Goal: Information Seeking & Learning: Compare options

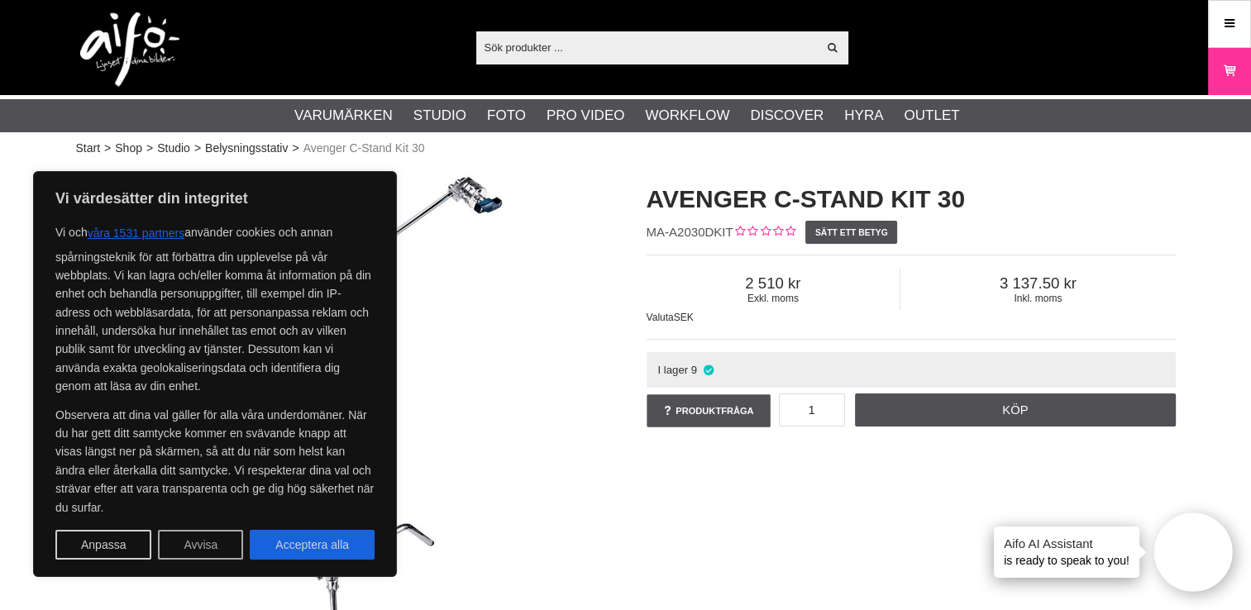
click at [216, 544] on button "Avvisa" at bounding box center [200, 545] width 85 height 30
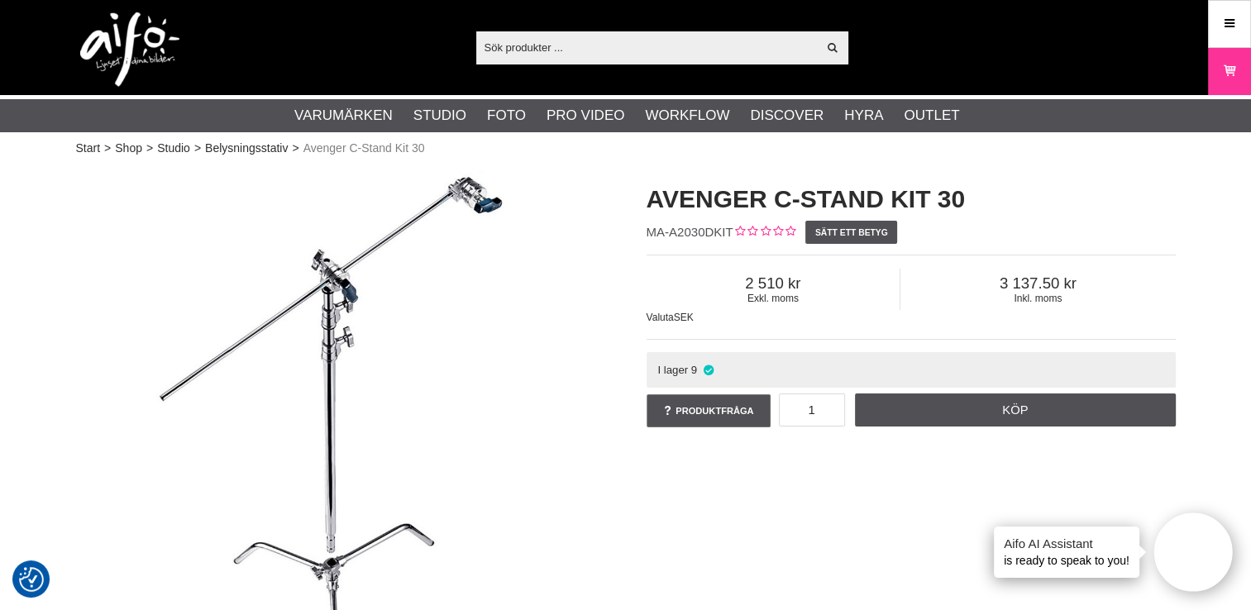
click at [292, 323] on img at bounding box center [340, 429] width 529 height 529
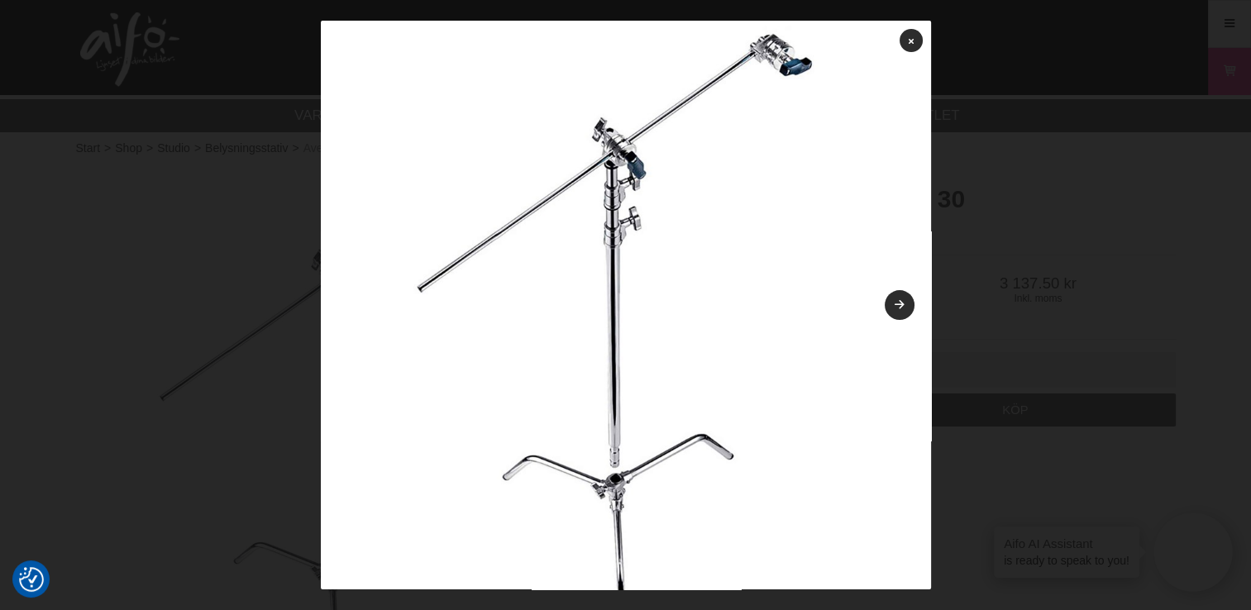
scroll to position [84, 0]
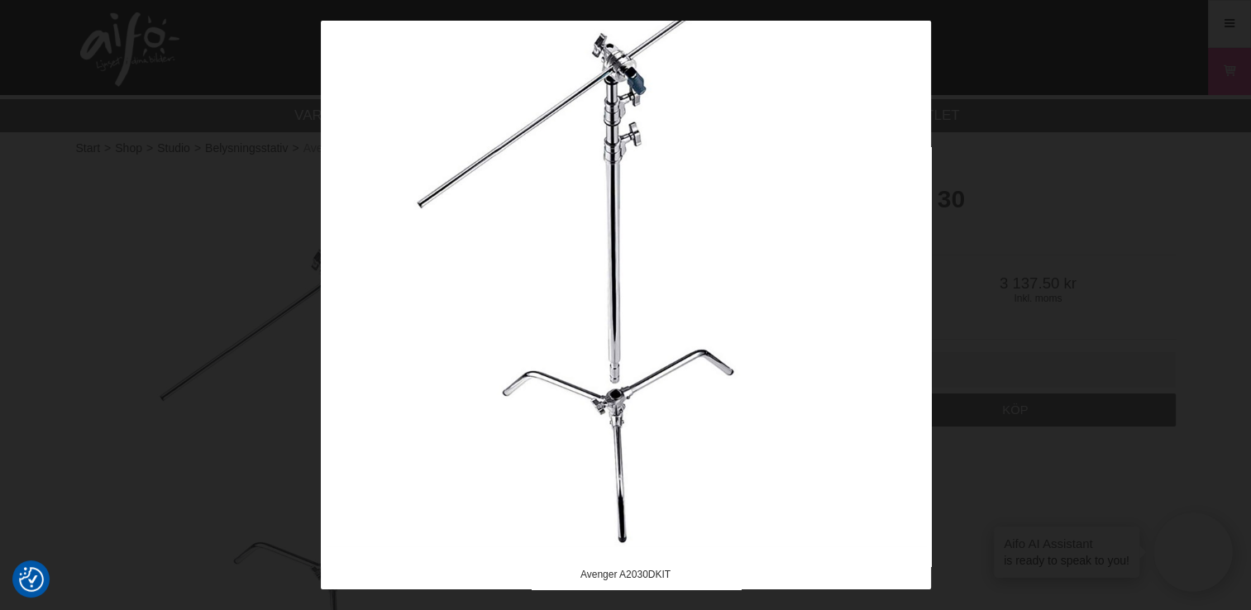
click at [940, 149] on div at bounding box center [625, 305] width 1251 height 610
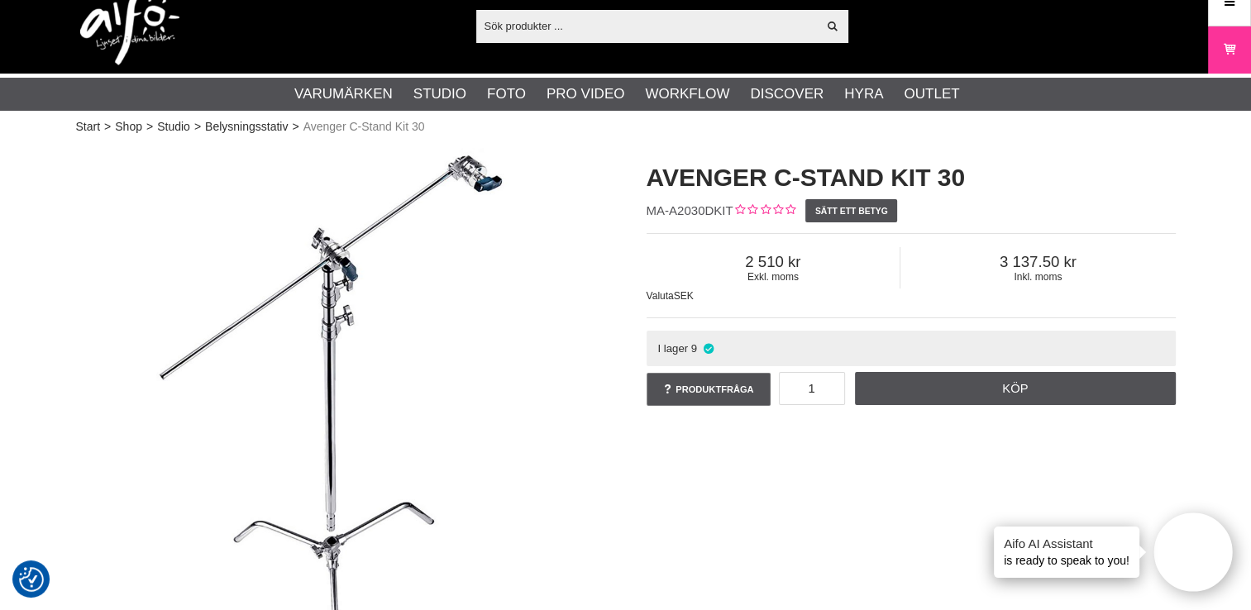
scroll to position [0, 0]
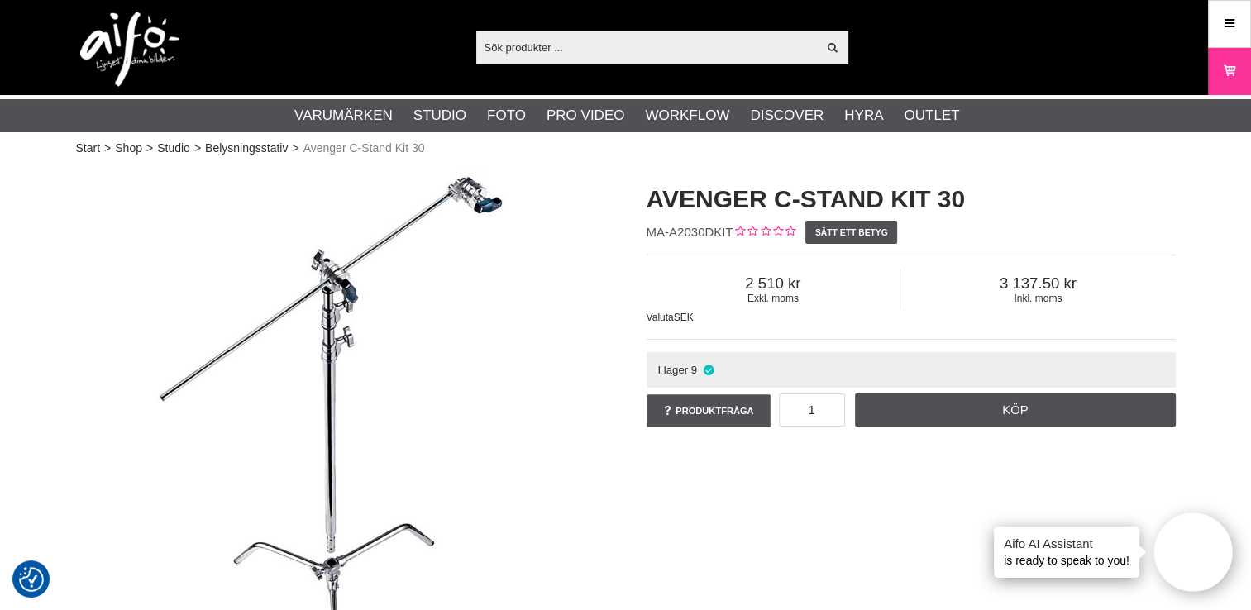
click at [667, 45] on input "text" at bounding box center [647, 47] width 342 height 25
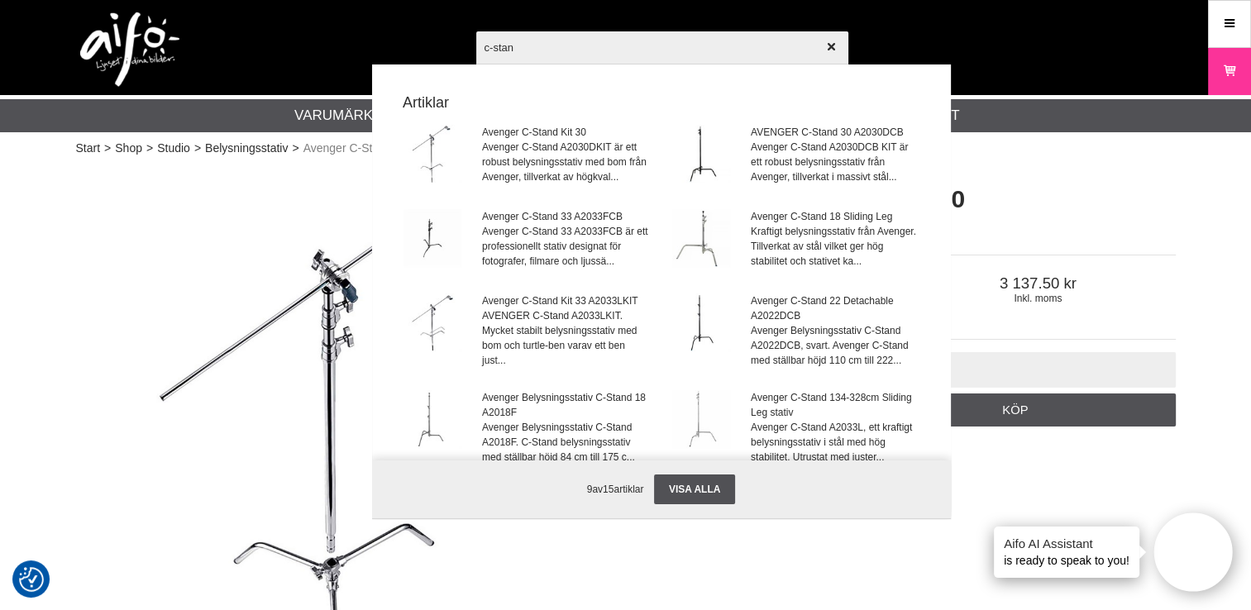
type input "c-stand"
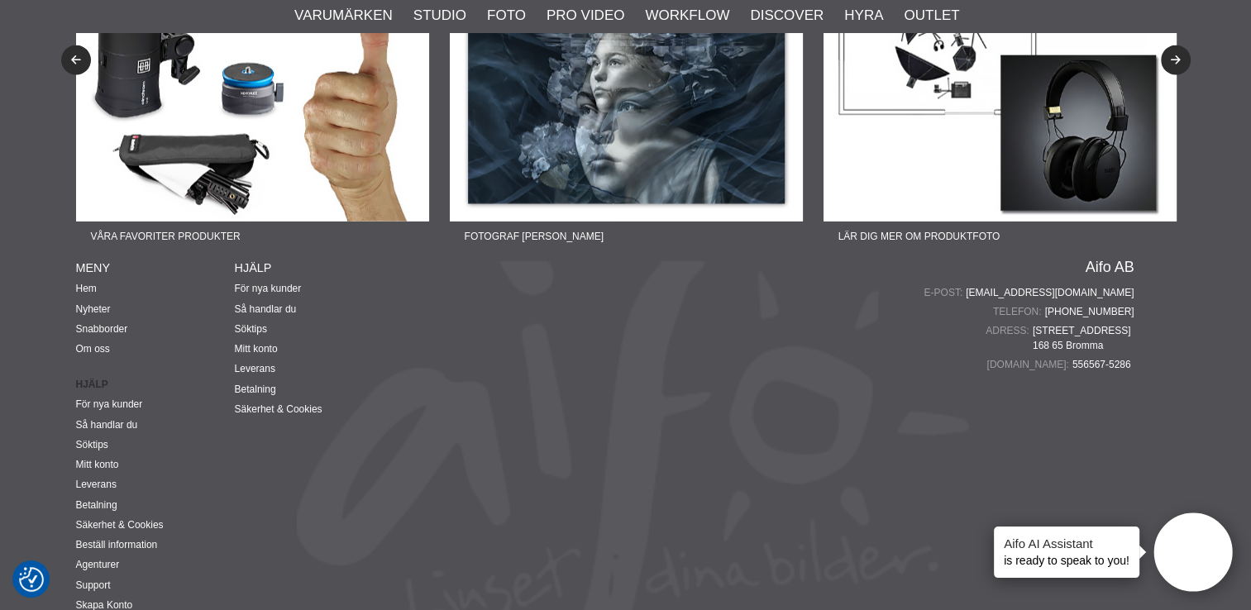
scroll to position [3837, 0]
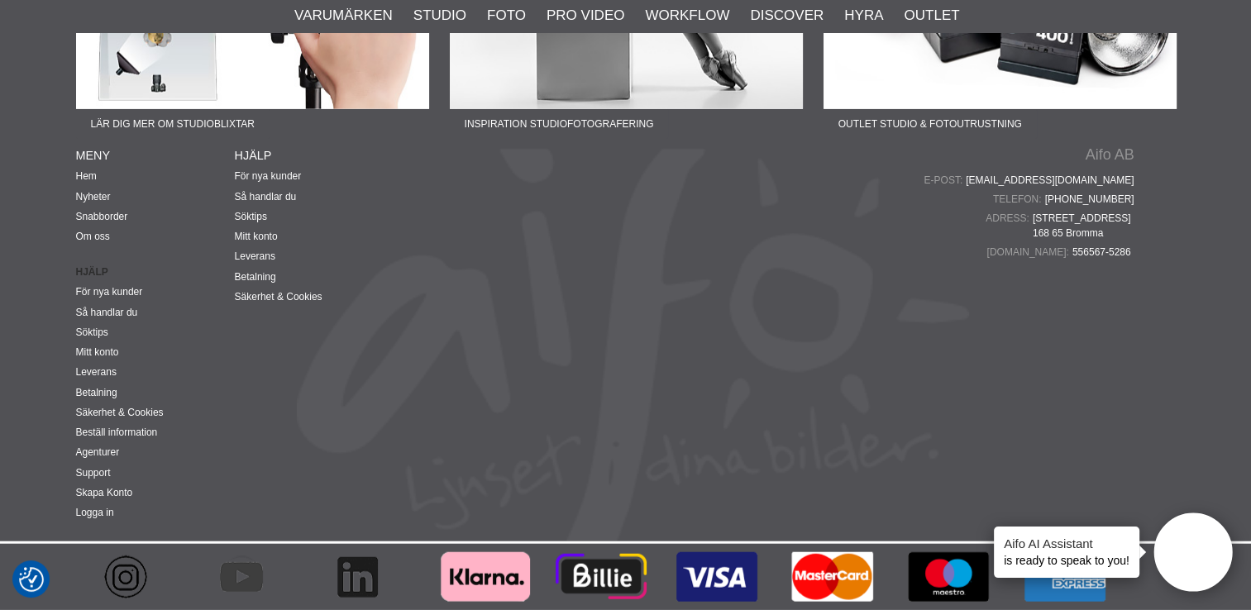
click at [1093, 154] on link "Aifo AB" at bounding box center [1109, 154] width 49 height 15
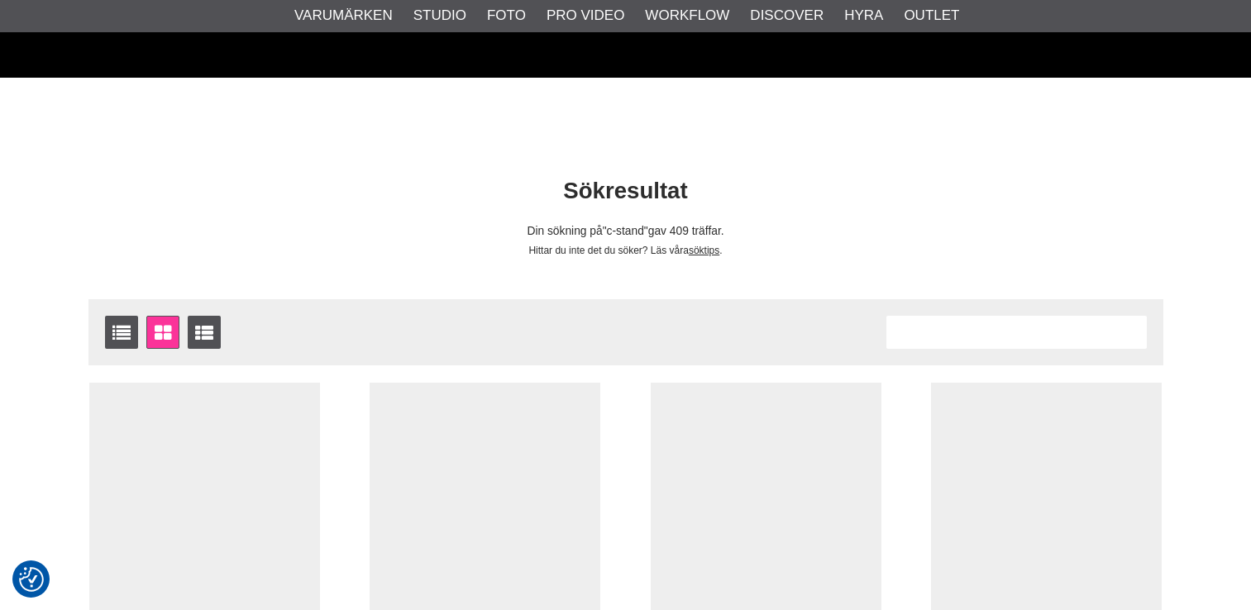
scroll to position [3837, 0]
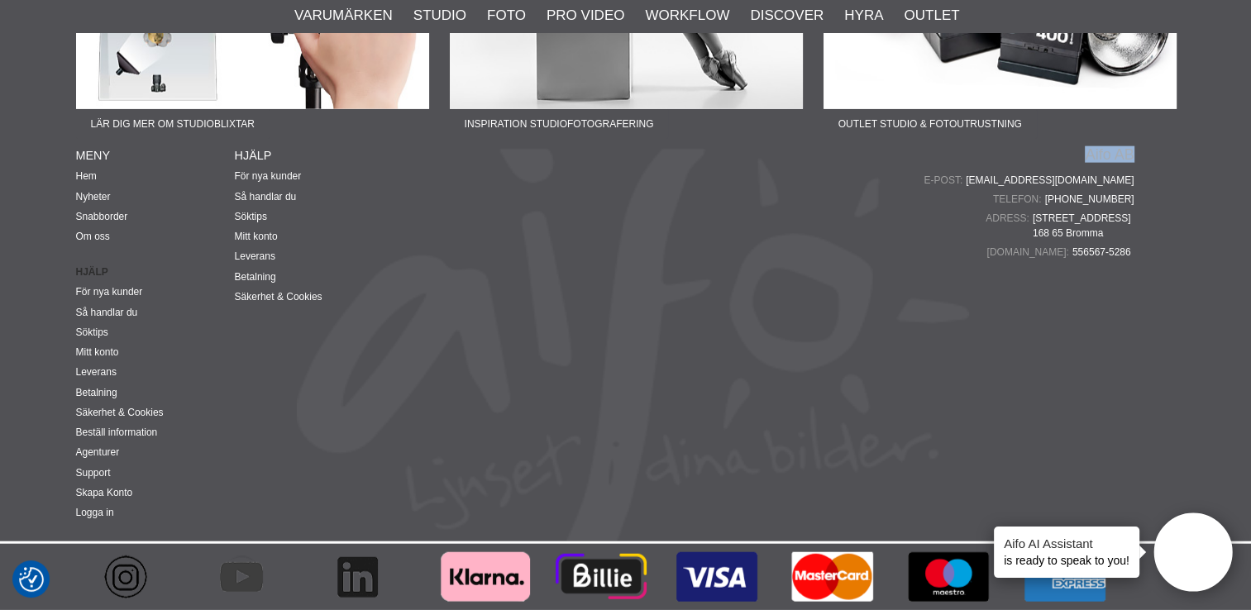
drag, startPoint x: 1148, startPoint y: 144, endPoint x: 1085, endPoint y: 160, distance: 65.0
click at [1085, 160] on div "Fotograf Therese Asplund Lär dig mer om produktfoto Fotograf John Hagby Lär dig…" at bounding box center [626, 132] width 1125 height 819
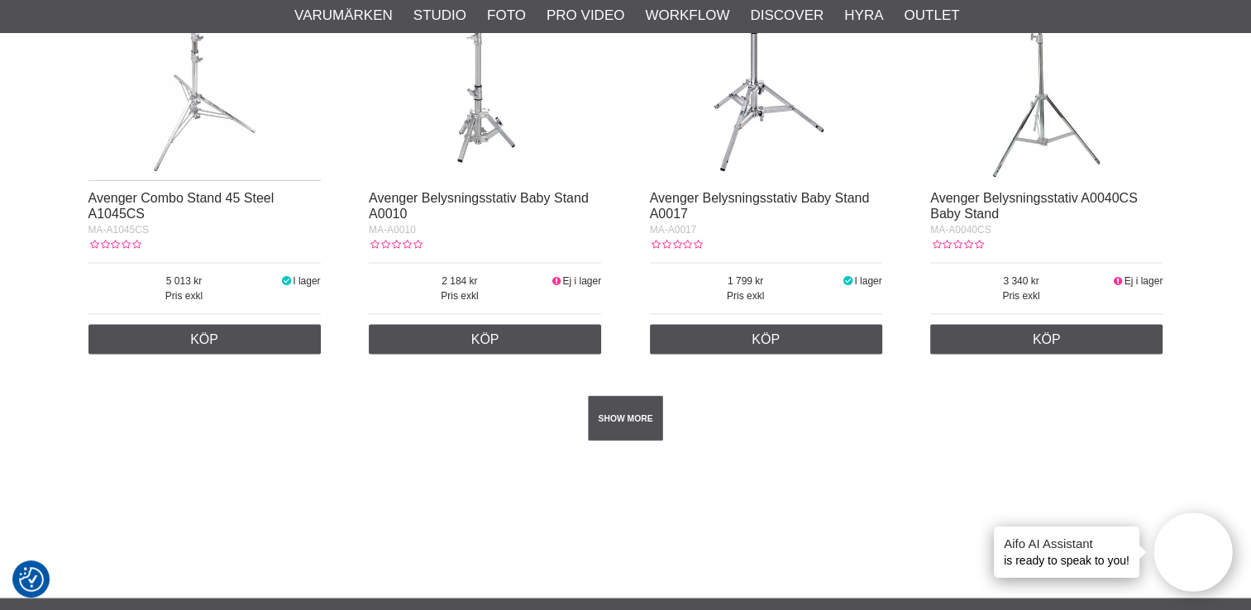
scroll to position [2954, 0]
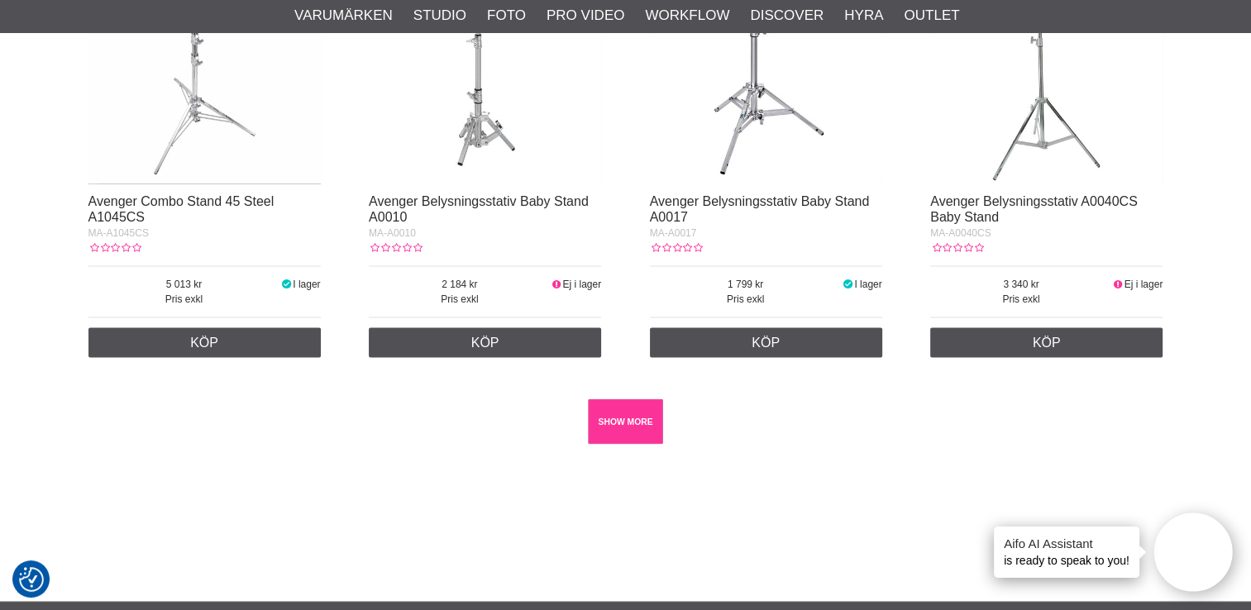
click at [612, 432] on link "SHOW MORE" at bounding box center [625, 421] width 75 height 45
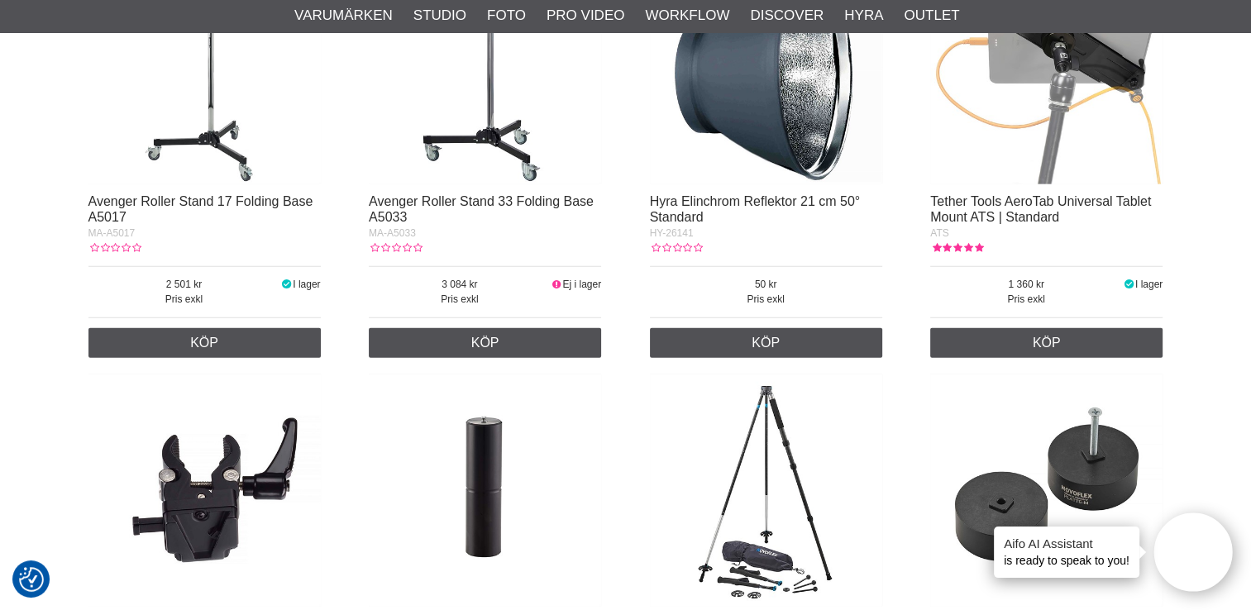
scroll to position [3801, 0]
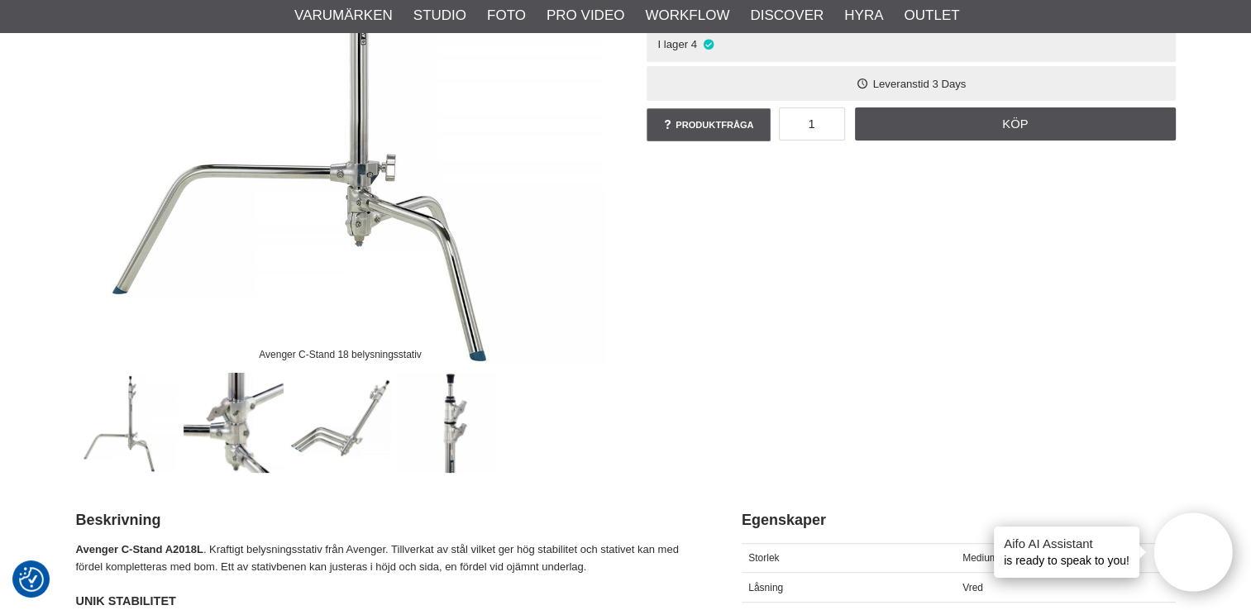
scroll to position [329, 0]
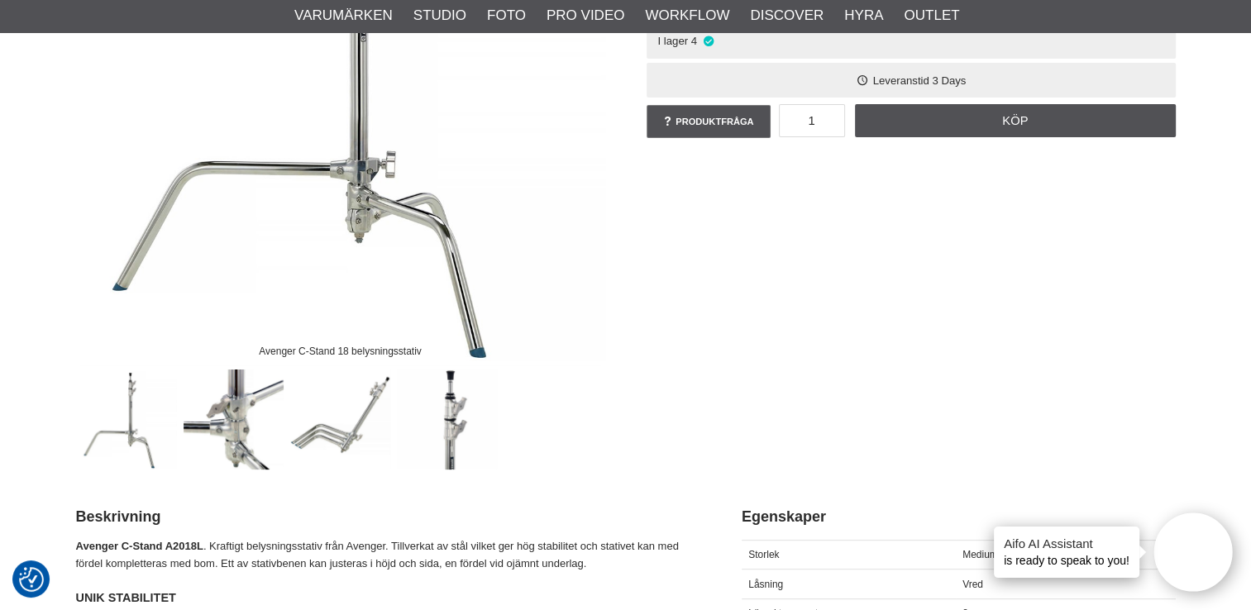
click at [380, 401] on img at bounding box center [340, 420] width 100 height 100
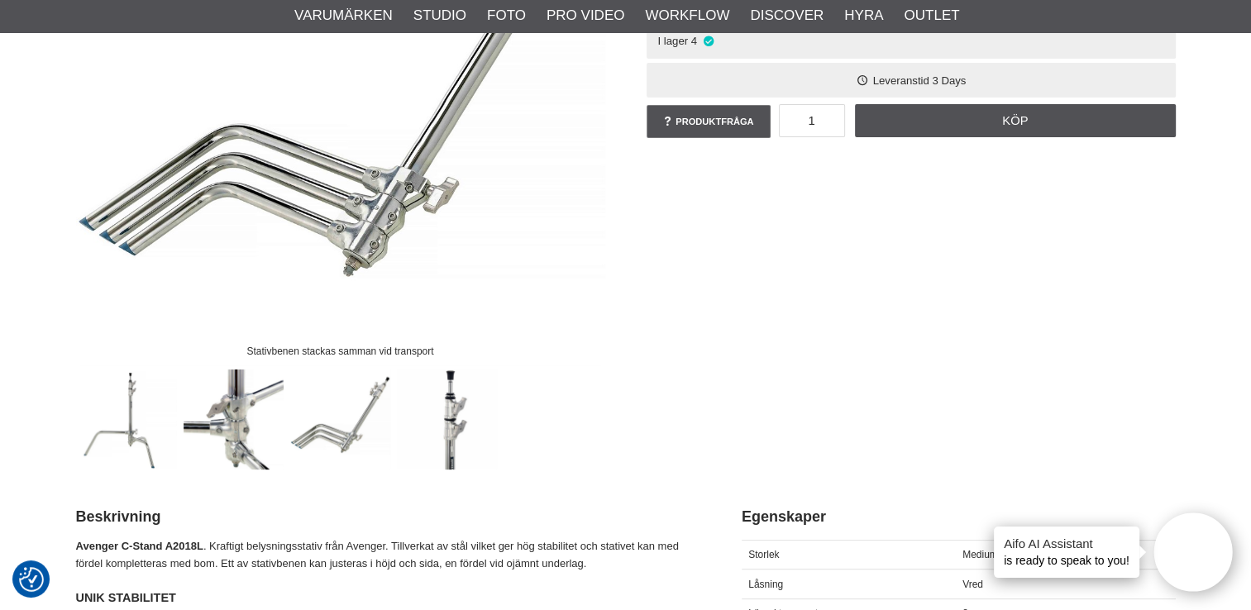
click at [466, 419] on img at bounding box center [447, 420] width 100 height 100
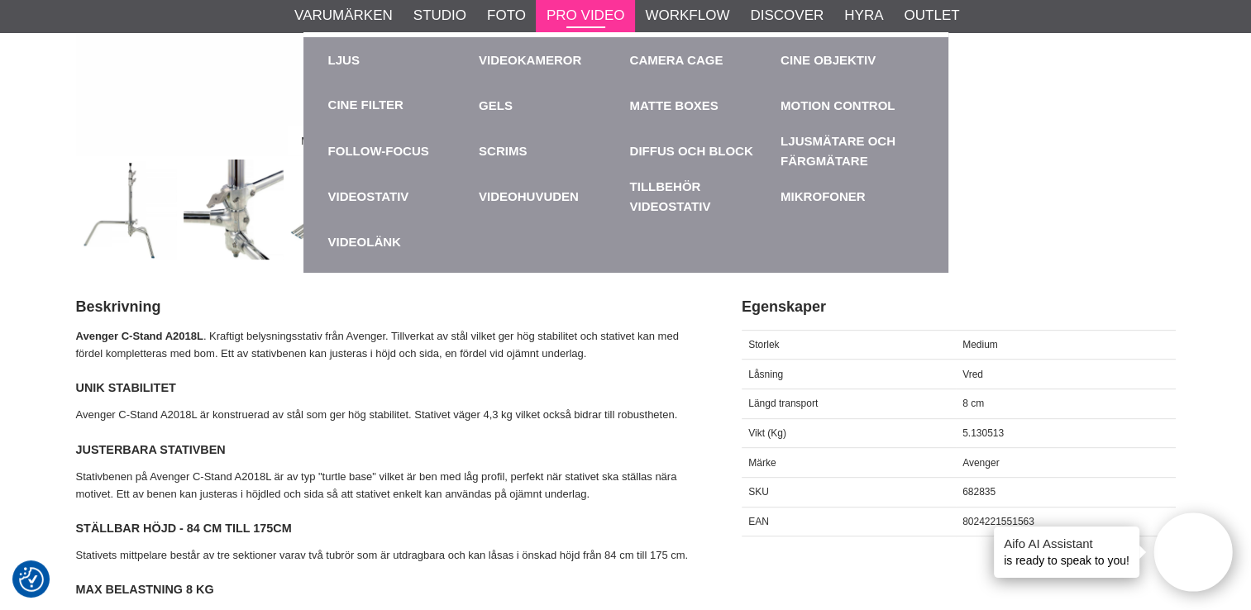
scroll to position [557, 0]
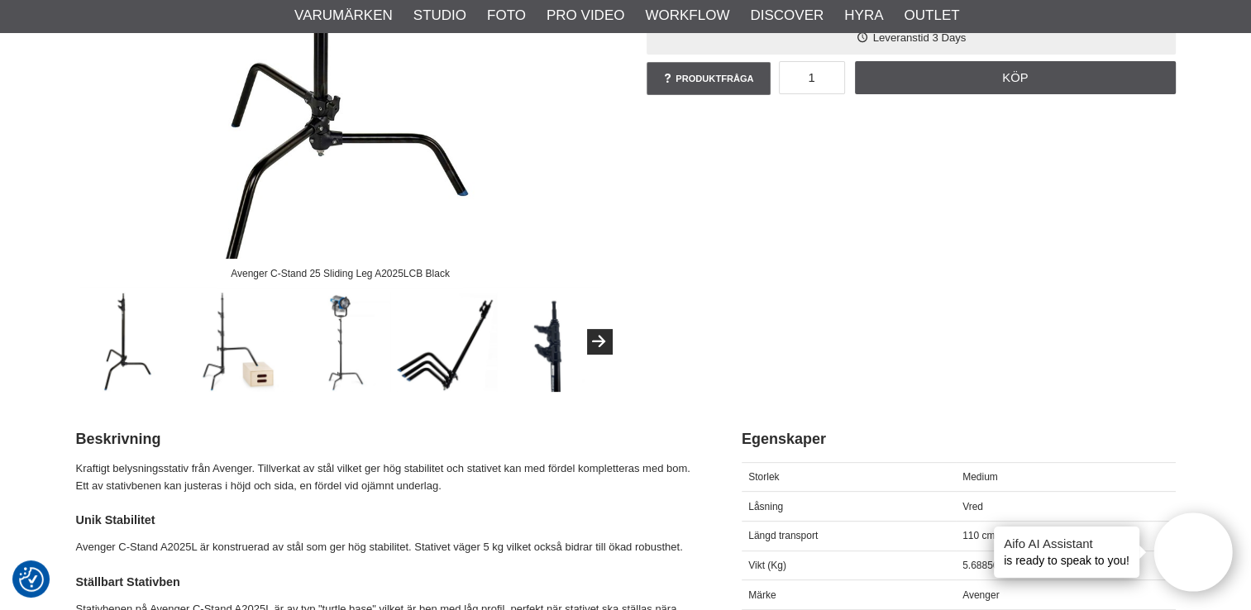
scroll to position [407, 0]
click at [359, 328] on img at bounding box center [340, 342] width 100 height 100
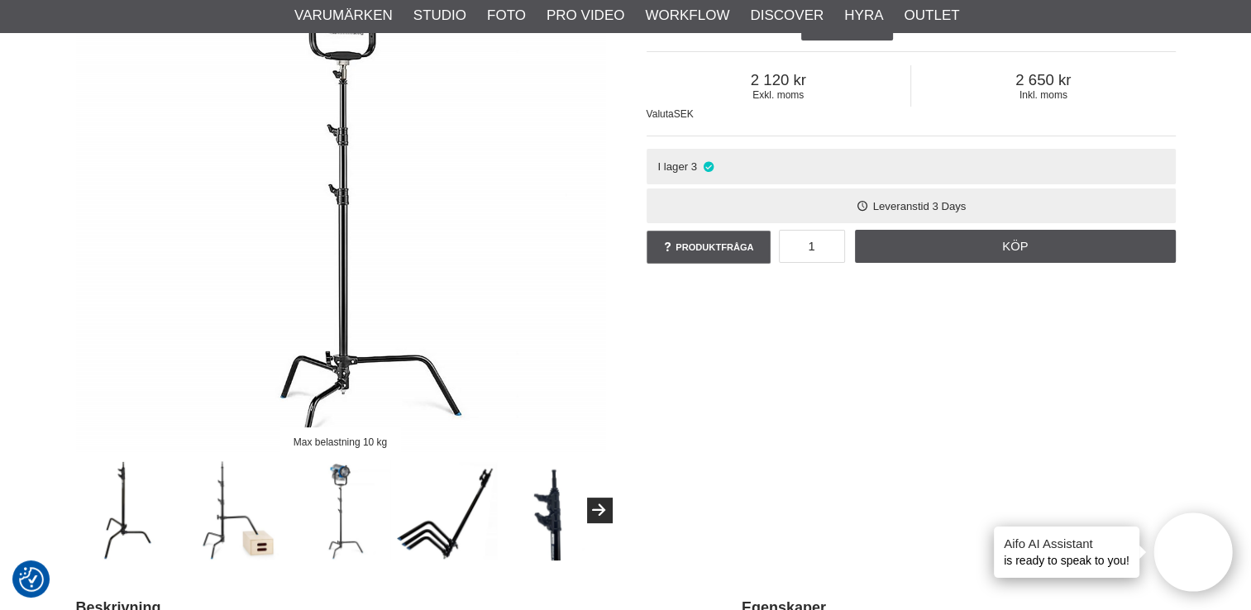
scroll to position [155, 0]
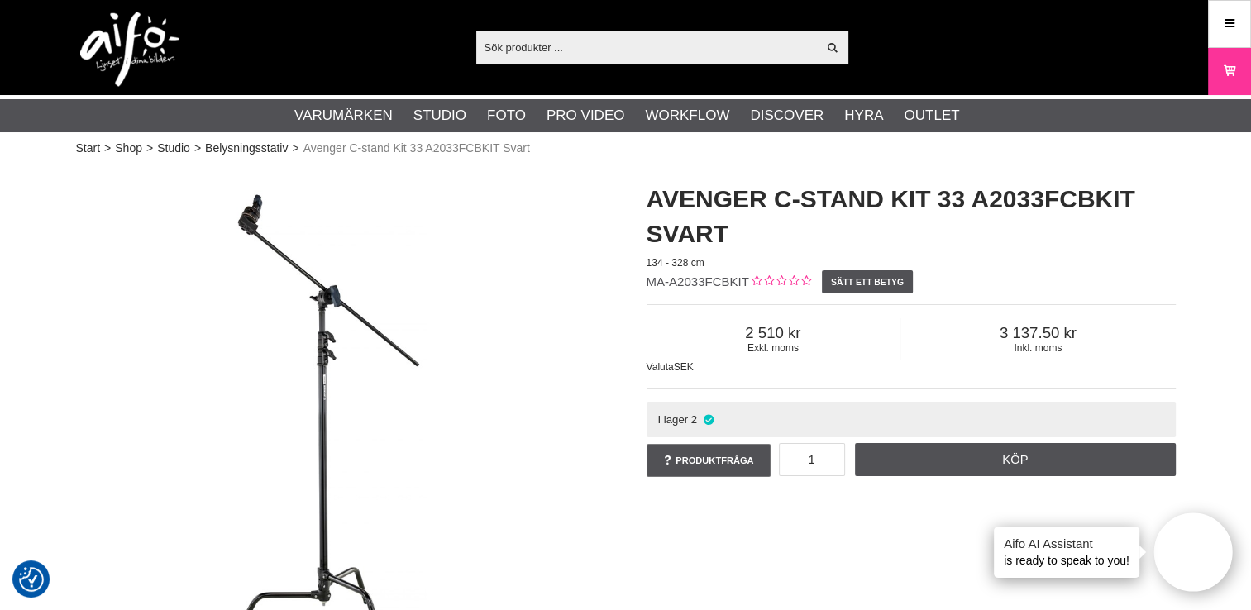
click at [360, 309] on img at bounding box center [340, 429] width 529 height 529
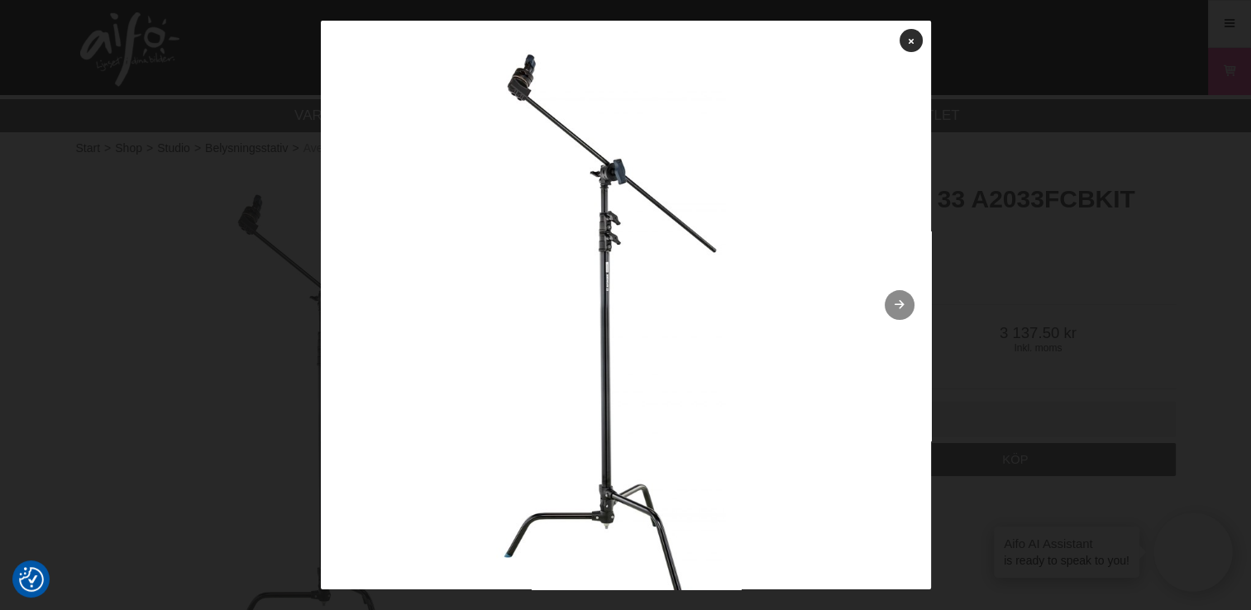
click at [892, 304] on icon at bounding box center [899, 305] width 14 height 11
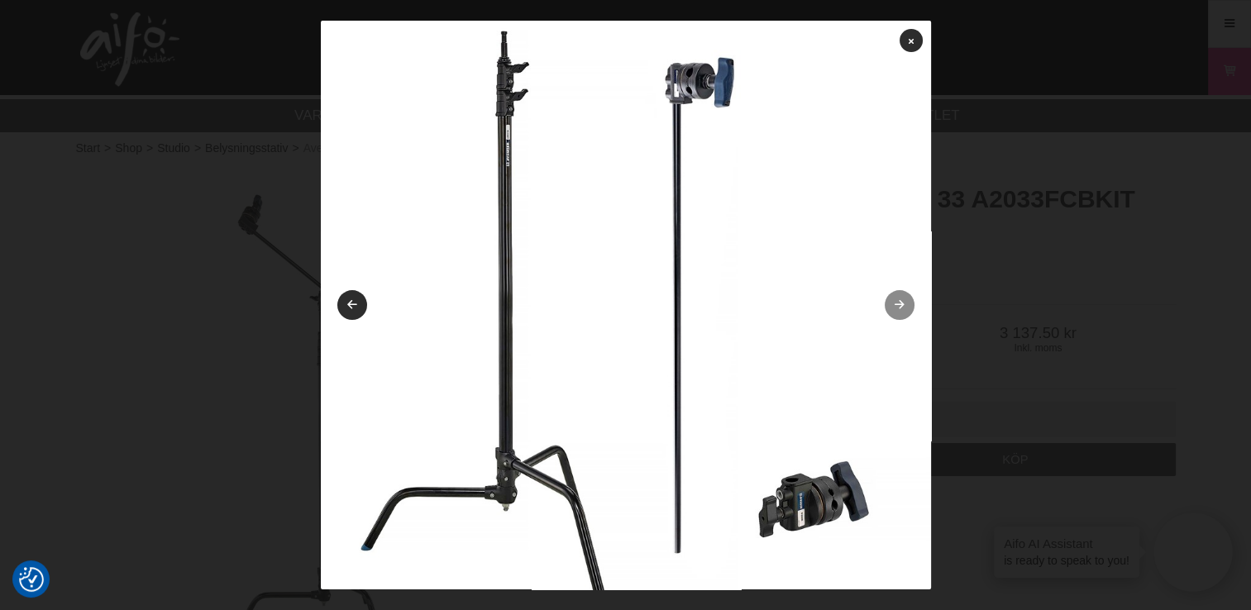
click at [887, 304] on link at bounding box center [900, 305] width 30 height 30
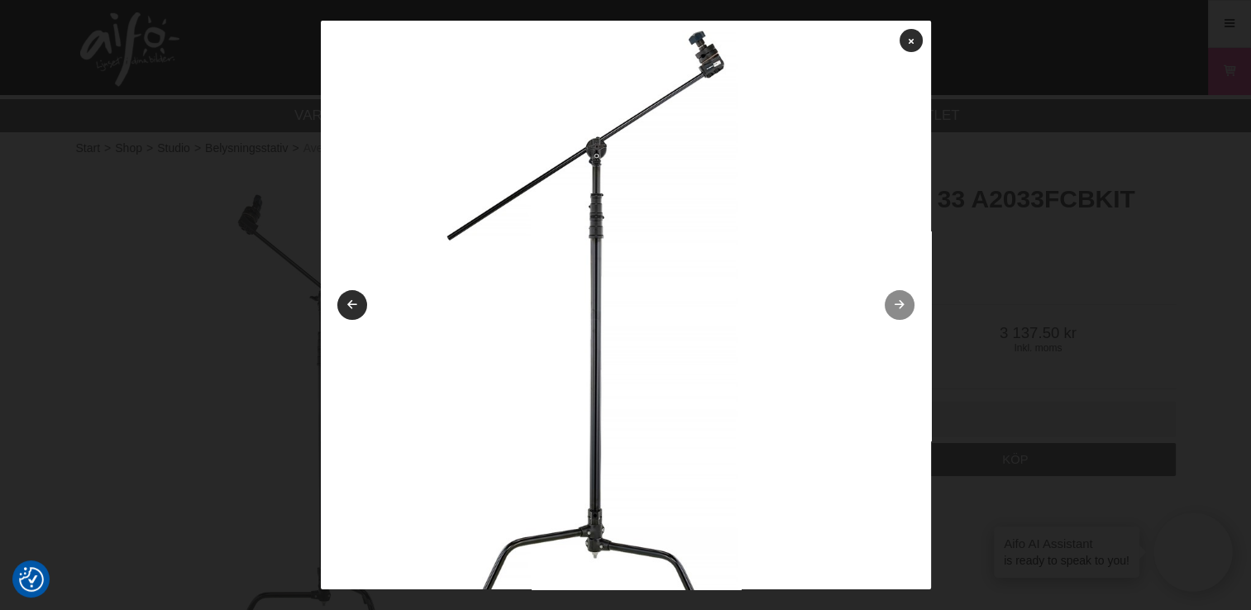
click at [887, 304] on link at bounding box center [900, 305] width 30 height 30
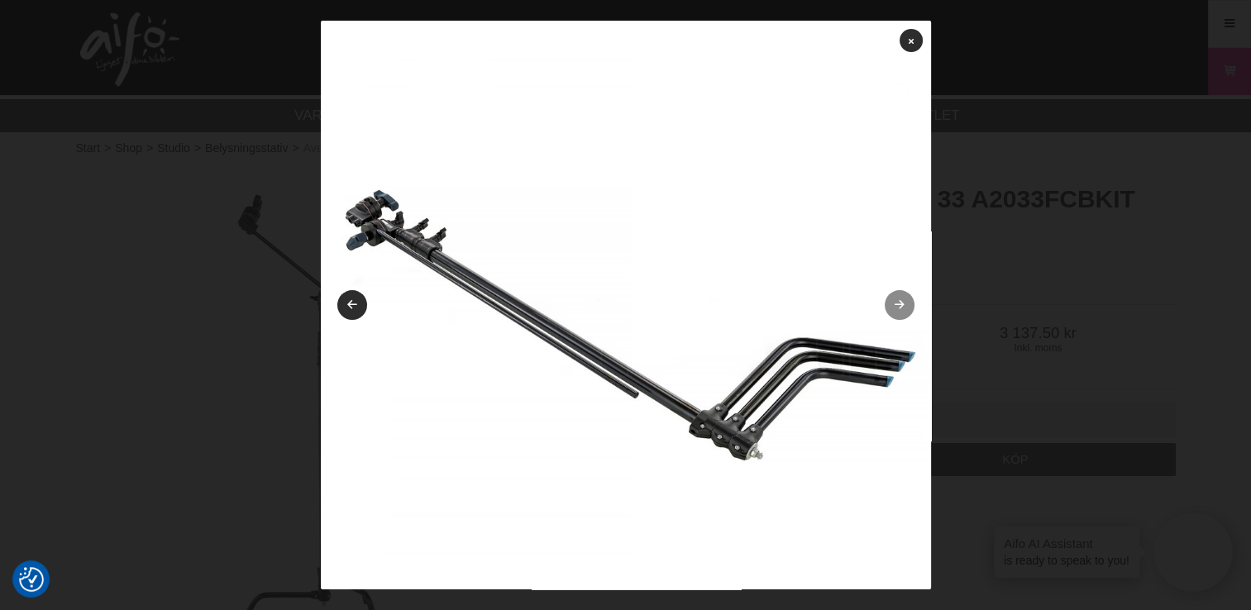
click at [887, 304] on link at bounding box center [900, 305] width 30 height 30
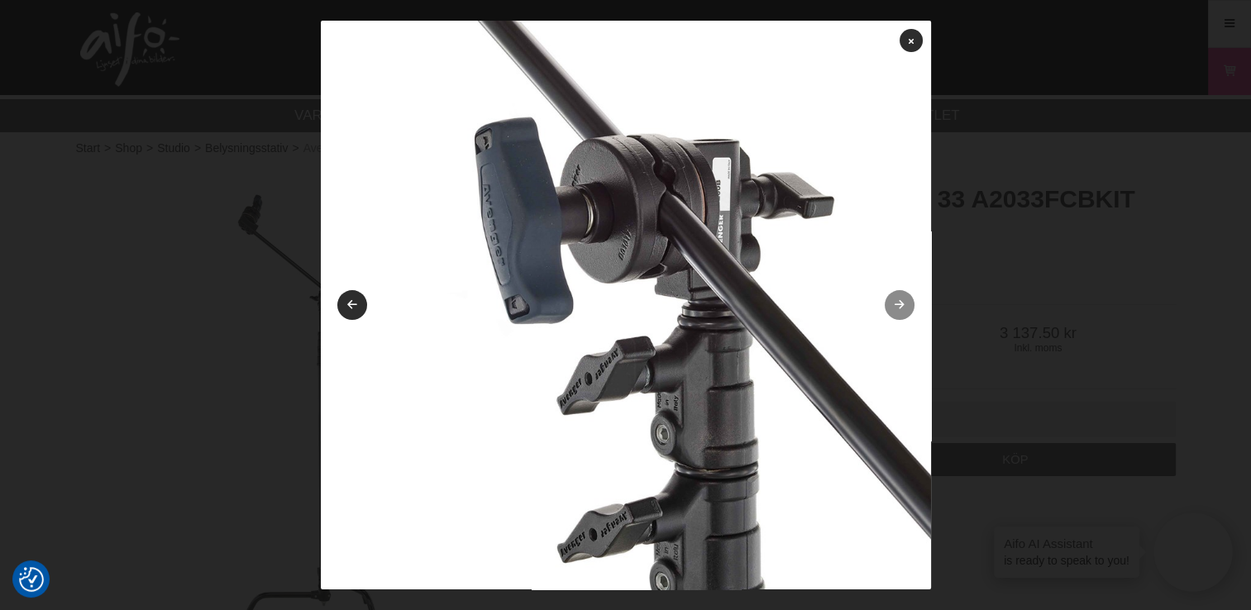
click at [892, 304] on icon at bounding box center [899, 305] width 14 height 11
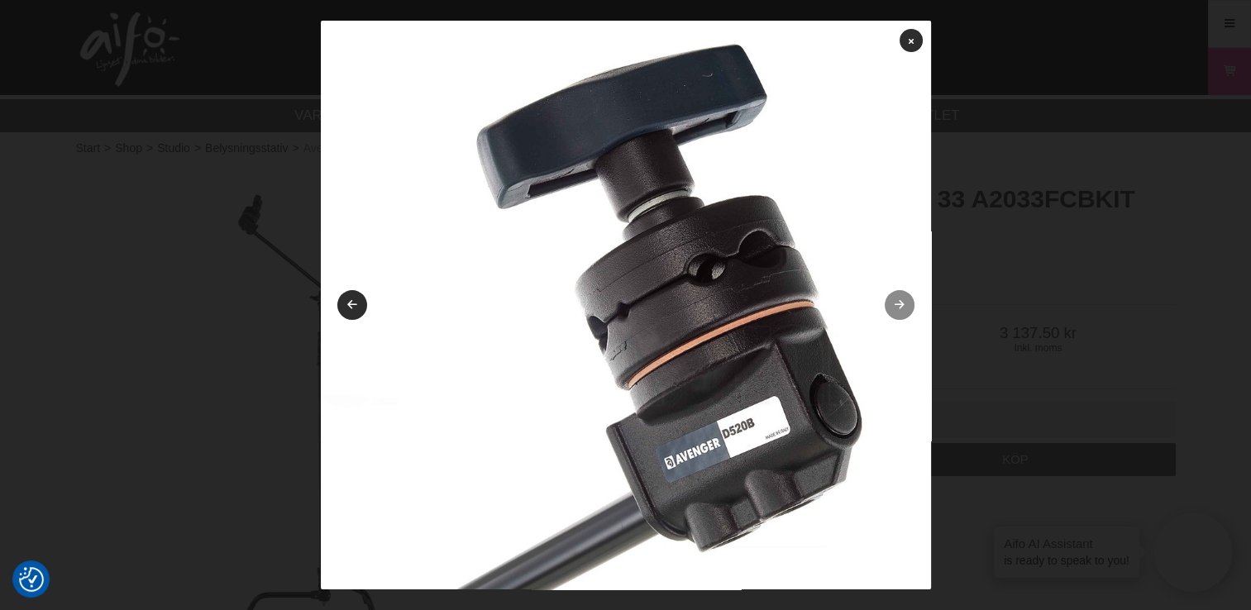
click at [892, 304] on icon at bounding box center [899, 305] width 14 height 11
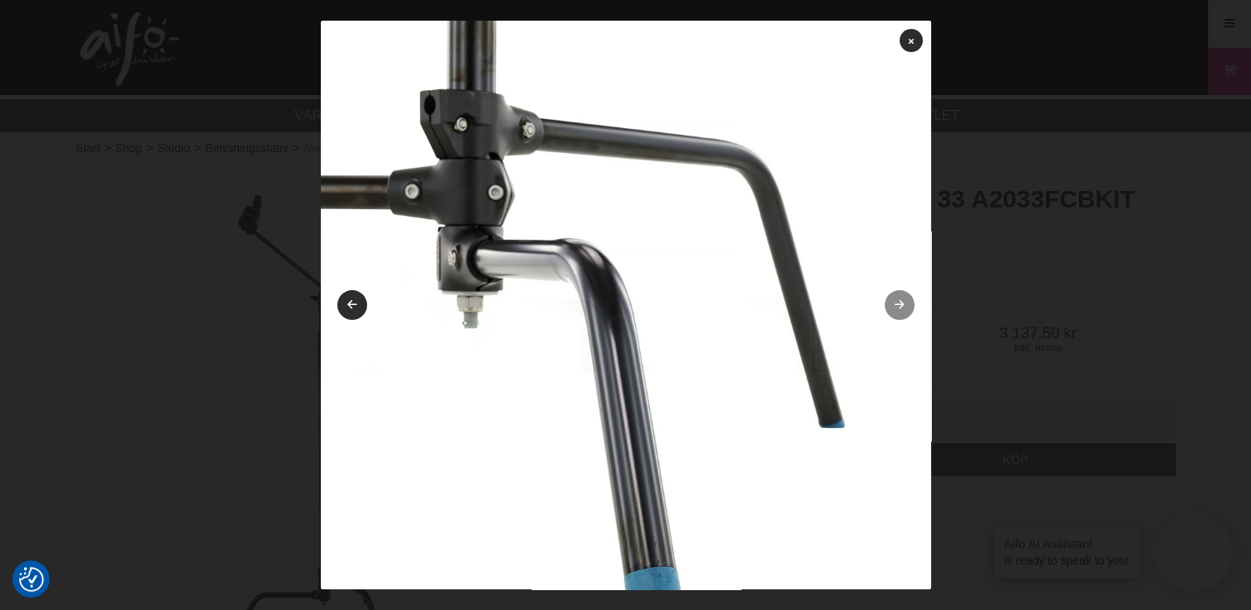
click at [887, 304] on link at bounding box center [900, 305] width 30 height 30
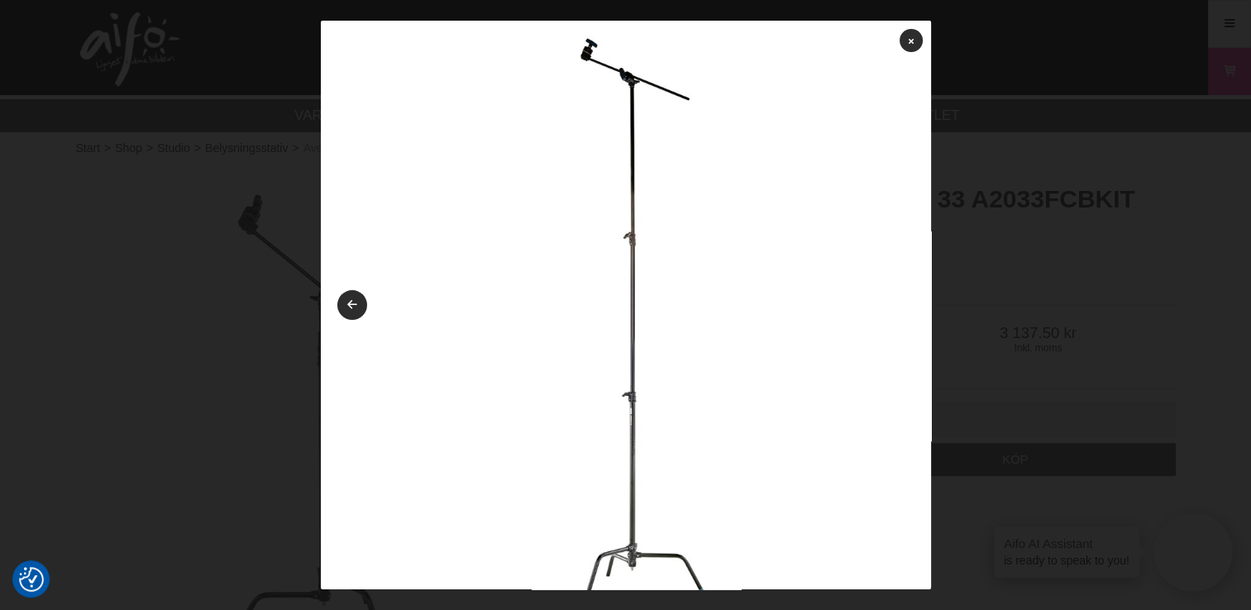
click at [887, 304] on img at bounding box center [626, 326] width 610 height 610
click at [907, 48] on img at bounding box center [626, 326] width 610 height 610
click at [902, 37] on link at bounding box center [911, 40] width 23 height 23
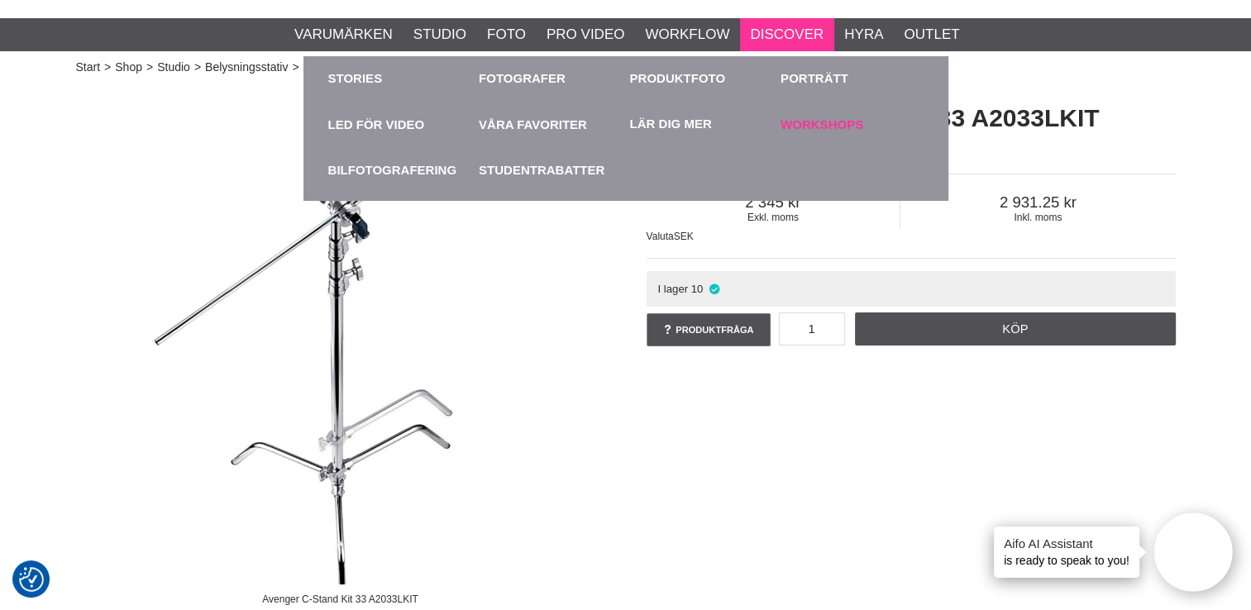
scroll to position [79, 0]
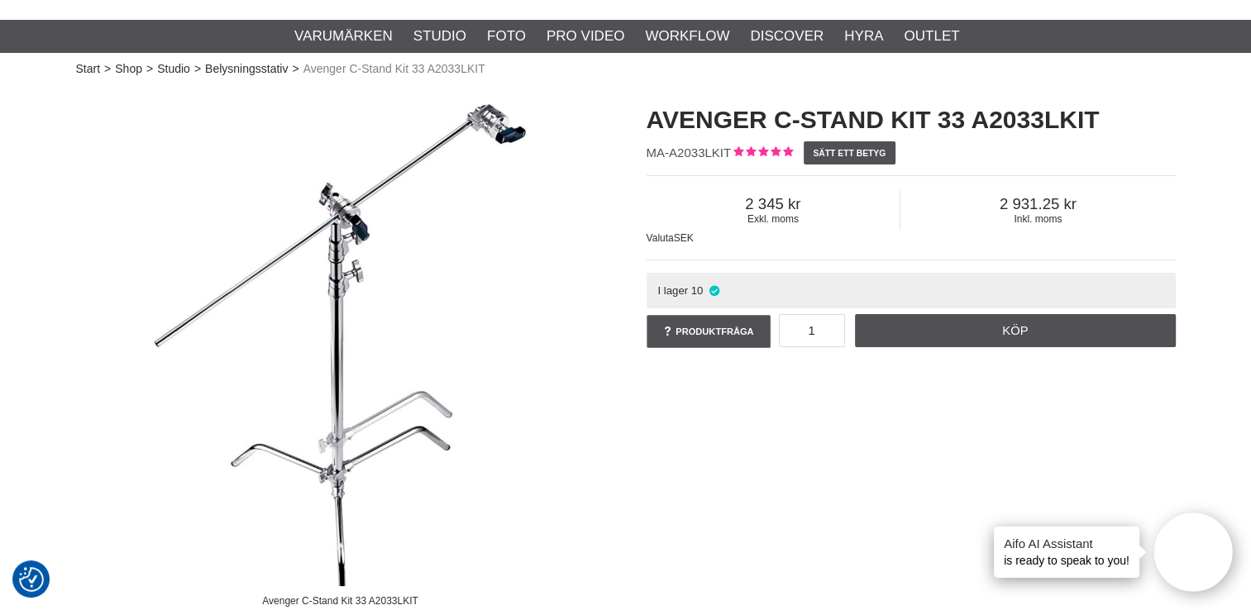
click at [416, 250] on img at bounding box center [340, 350] width 529 height 529
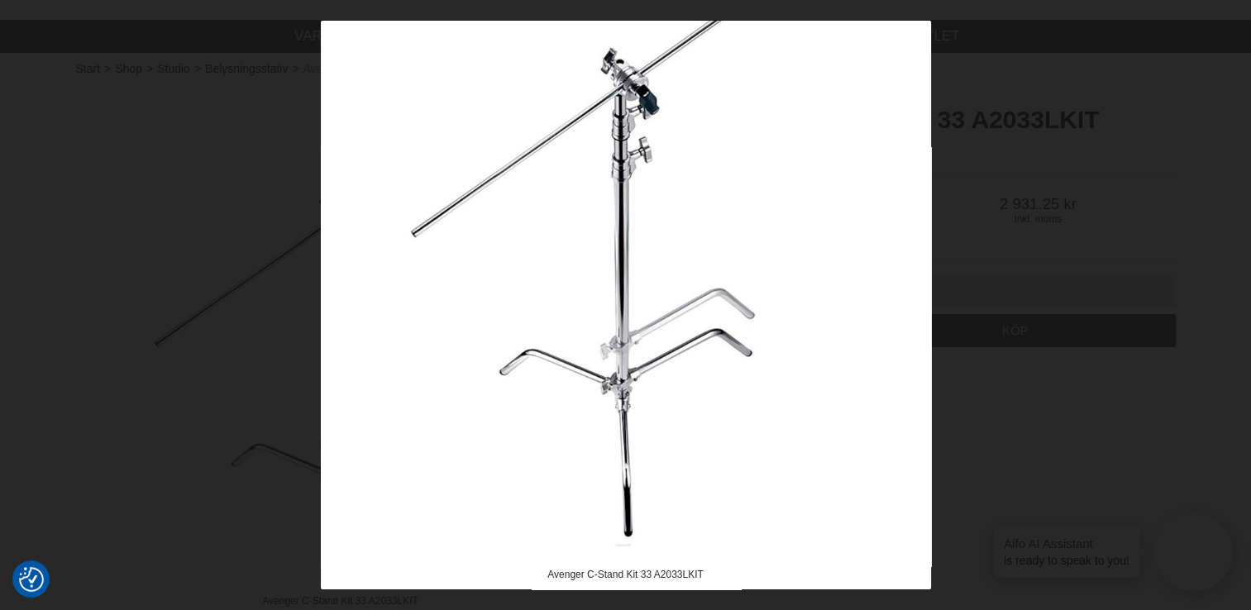
scroll to position [0, 0]
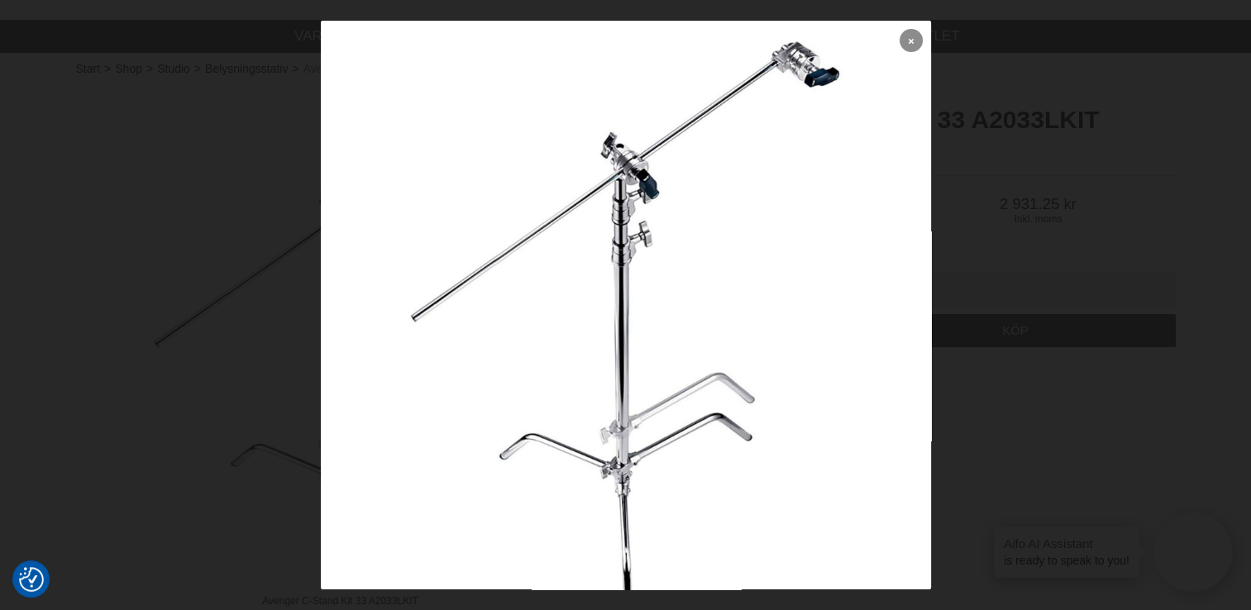
click at [909, 41] on icon at bounding box center [911, 40] width 5 height 9
